Goal: Use online tool/utility: Use online tool/utility

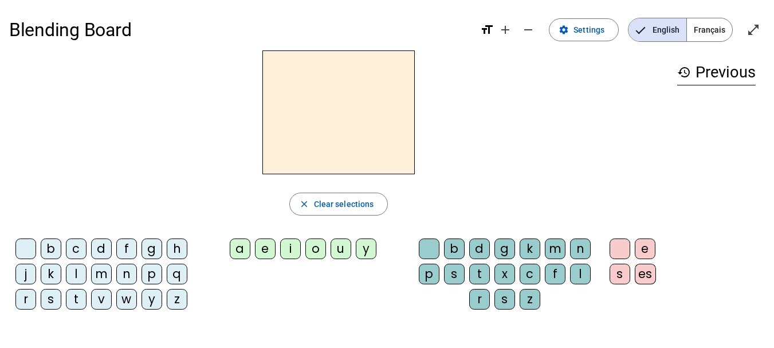
click at [344, 250] on div "u" at bounding box center [340, 248] width 21 height 21
click at [428, 274] on div "p" at bounding box center [429, 273] width 21 height 21
click at [74, 244] on div "c" at bounding box center [76, 248] width 21 height 21
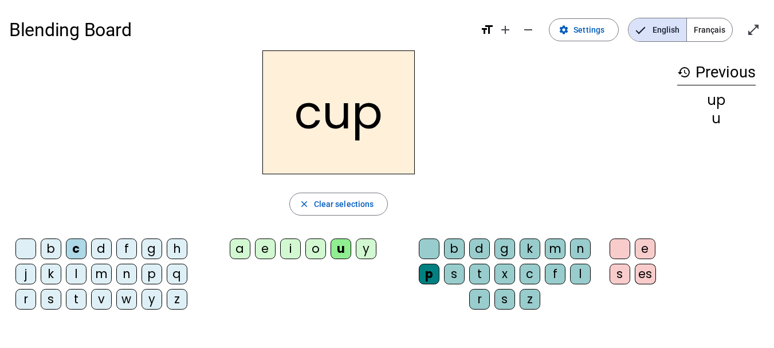
click at [158, 279] on div "p" at bounding box center [151, 273] width 21 height 21
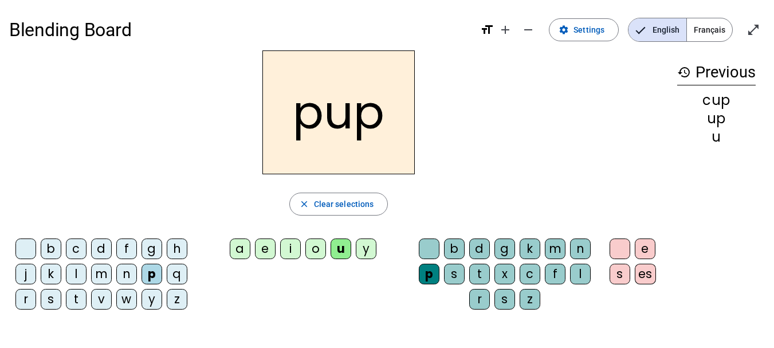
click at [578, 247] on div "n" at bounding box center [580, 248] width 21 height 21
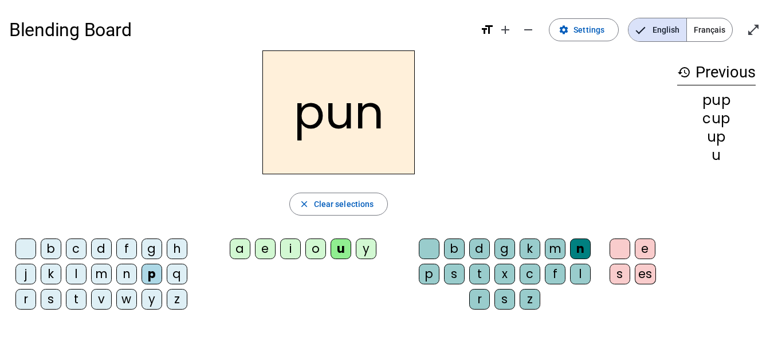
click at [290, 251] on div "i" at bounding box center [290, 248] width 21 height 21
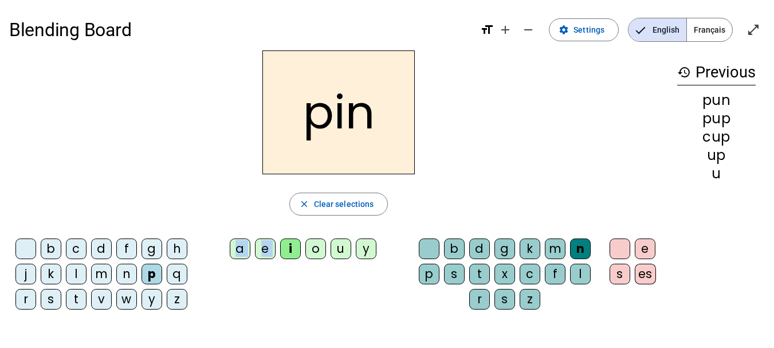
drag, startPoint x: 290, startPoint y: 251, endPoint x: 237, endPoint y: 248, distance: 53.3
click at [237, 248] on div "a e i o u y" at bounding box center [305, 250] width 204 height 25
click at [237, 248] on div "a" at bounding box center [240, 248] width 21 height 21
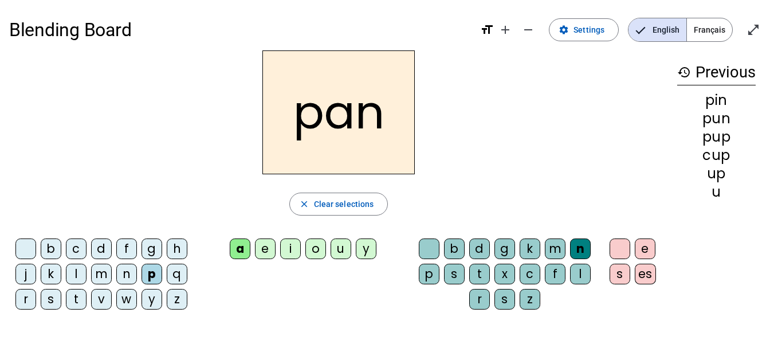
click at [80, 245] on div "c" at bounding box center [76, 248] width 21 height 21
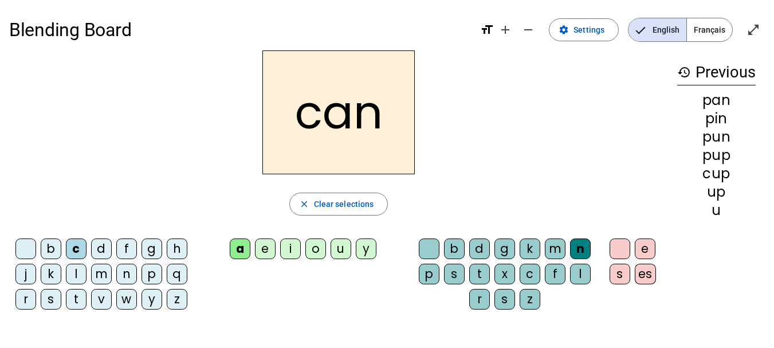
click at [312, 251] on div "o" at bounding box center [315, 248] width 21 height 21
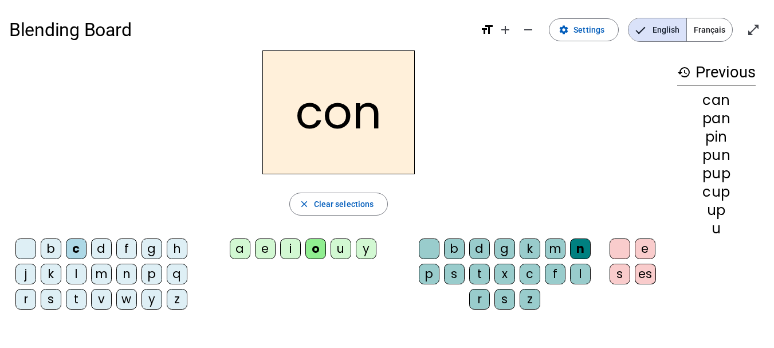
click at [481, 247] on div "d" at bounding box center [479, 248] width 21 height 21
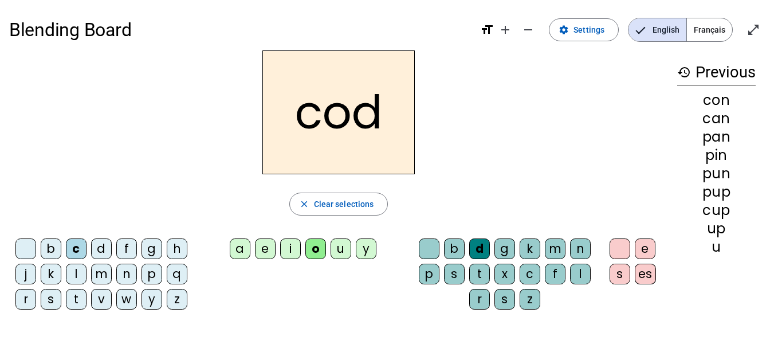
click at [481, 247] on div "d" at bounding box center [479, 248] width 21 height 21
click at [96, 275] on div "m" at bounding box center [101, 273] width 21 height 21
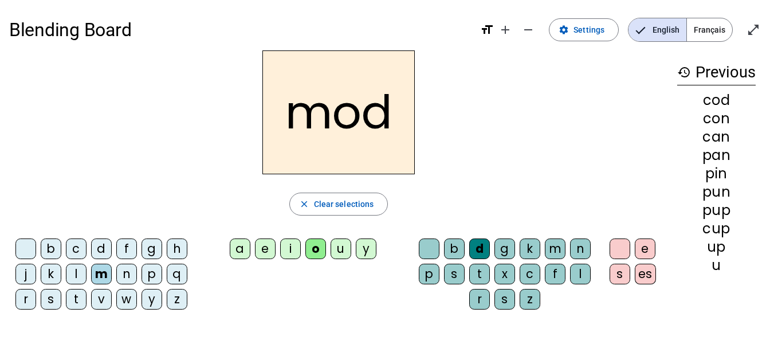
click at [337, 243] on div "u" at bounding box center [340, 248] width 21 height 21
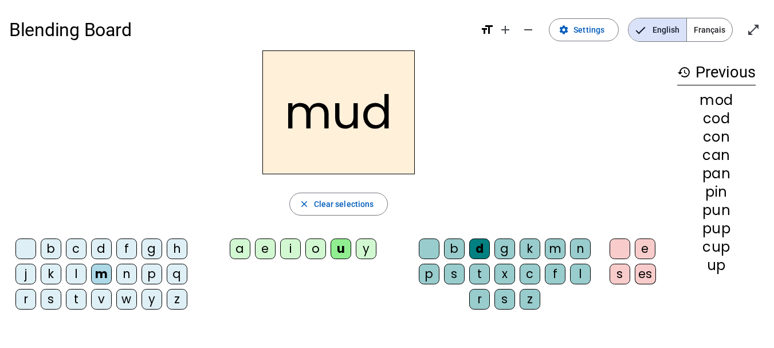
click at [93, 250] on div "d" at bounding box center [101, 248] width 21 height 21
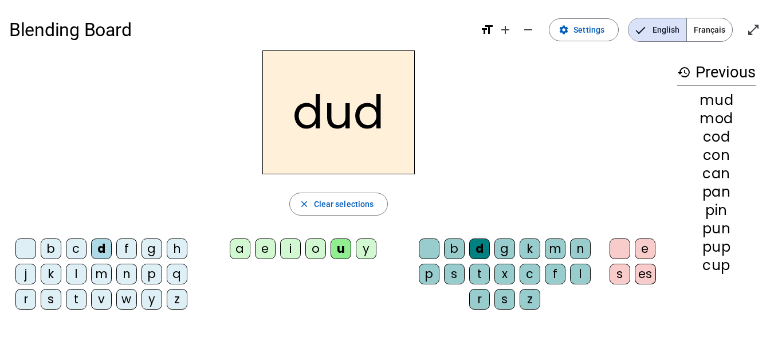
click at [52, 307] on div "s" at bounding box center [51, 299] width 21 height 21
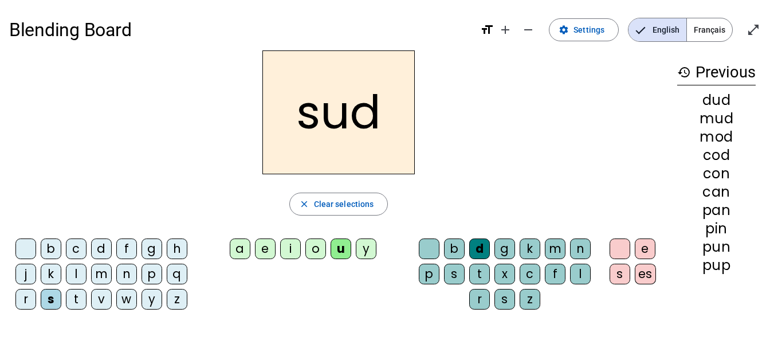
click at [581, 248] on div "n" at bounding box center [580, 248] width 21 height 21
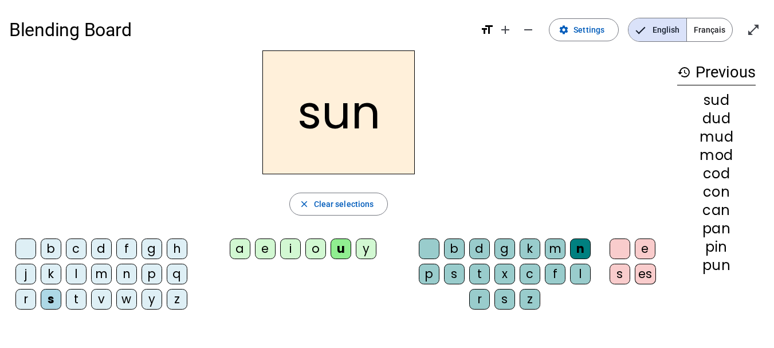
click at [18, 249] on div at bounding box center [25, 248] width 21 height 21
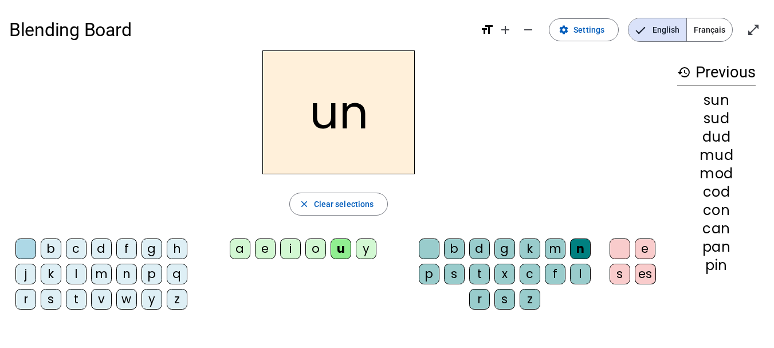
click at [561, 246] on div "m" at bounding box center [555, 248] width 21 height 21
